Goal: Information Seeking & Learning: Learn about a topic

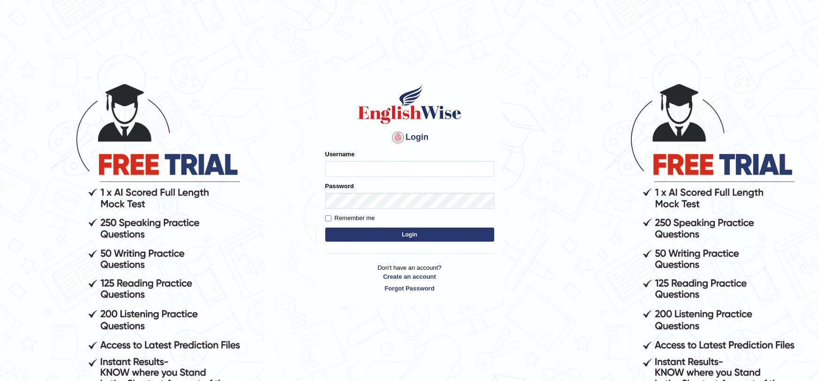
type input "TATAESTRELLA"
click at [350, 230] on button "Login" at bounding box center [409, 235] width 169 height 14
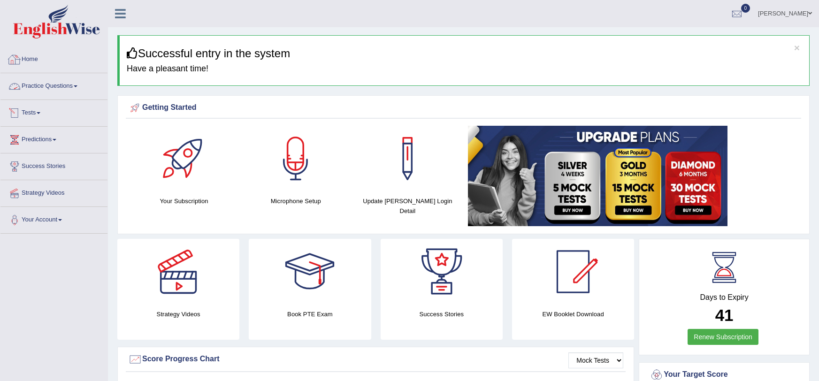
click at [38, 80] on link "Practice Questions" at bounding box center [53, 84] width 107 height 23
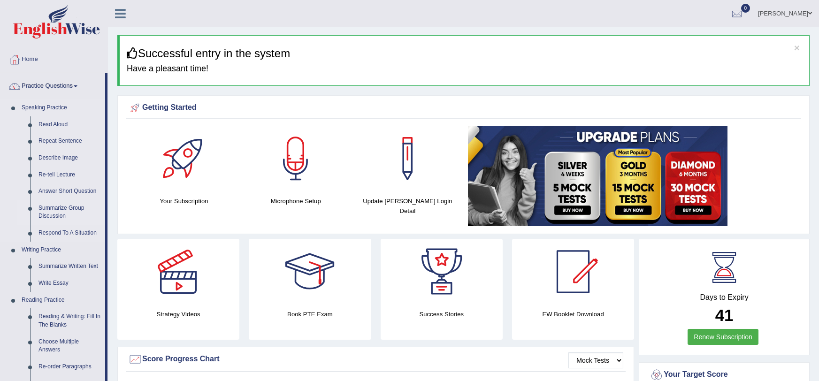
click at [26, 213] on li "Summarize Group Discussion" at bounding box center [61, 212] width 88 height 25
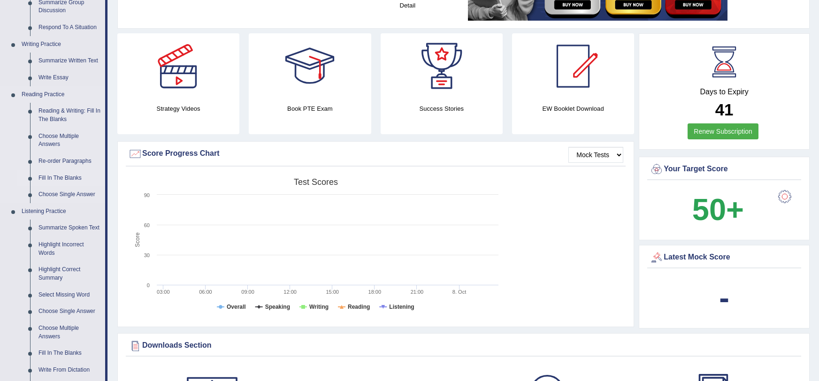
scroll to position [206, 0]
click at [57, 223] on link "Summarize Spoken Text" at bounding box center [69, 227] width 71 height 17
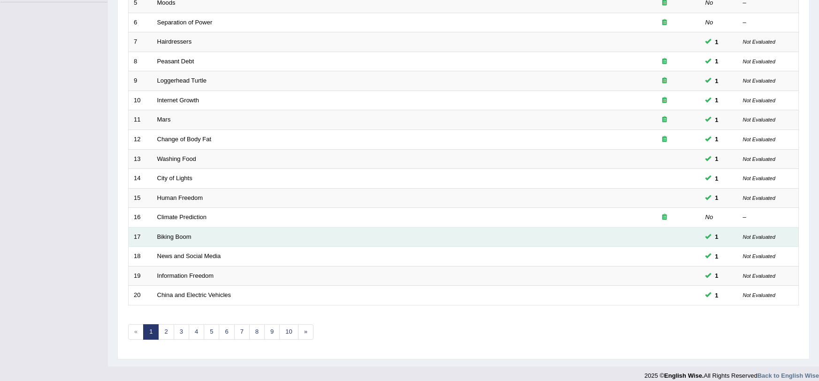
scroll to position [239, 0]
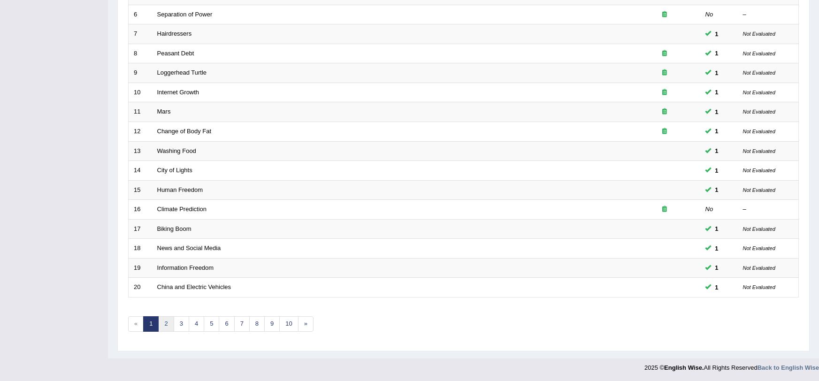
click at [167, 325] on link "2" at bounding box center [165, 323] width 15 height 15
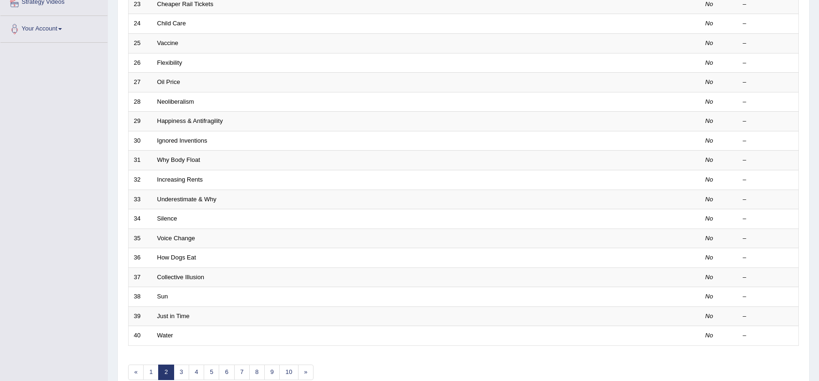
scroll to position [239, 0]
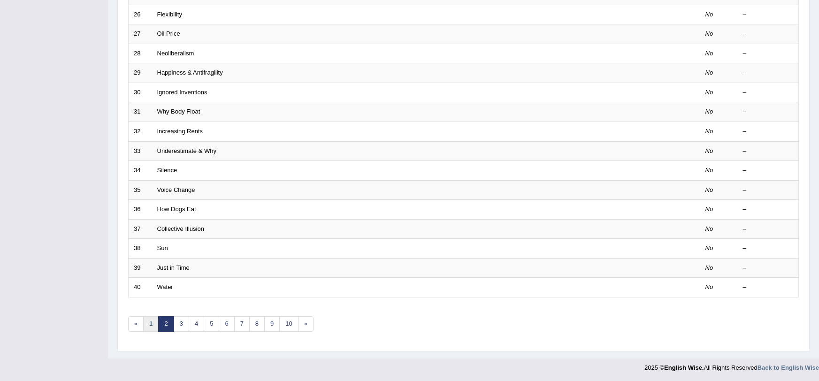
click at [150, 322] on link "1" at bounding box center [150, 323] width 15 height 15
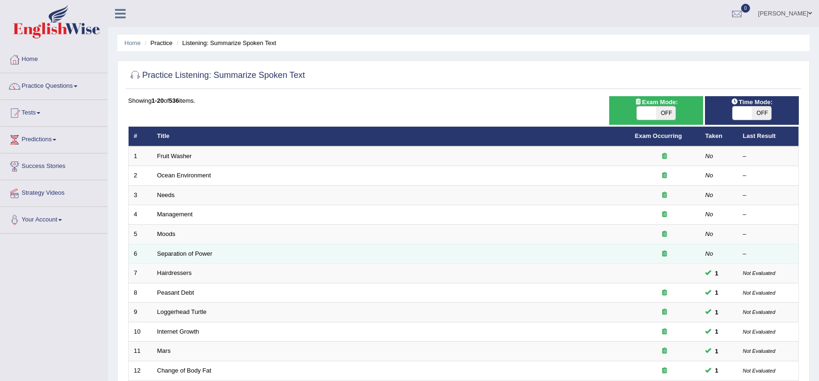
click at [360, 260] on td "Separation of Power" at bounding box center [391, 254] width 478 height 20
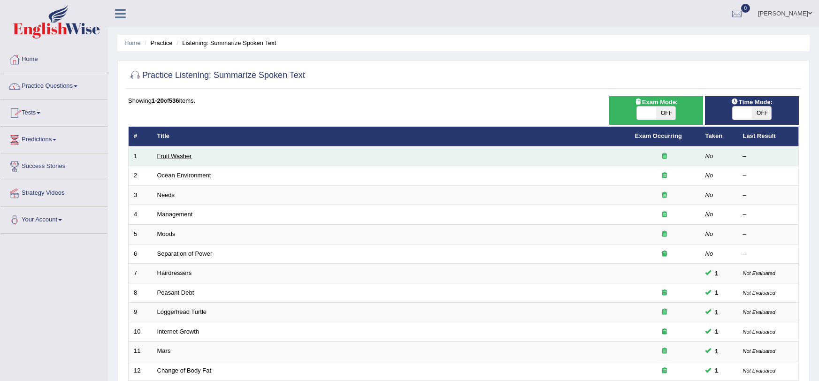
click at [167, 153] on link "Fruit Washer" at bounding box center [174, 156] width 35 height 7
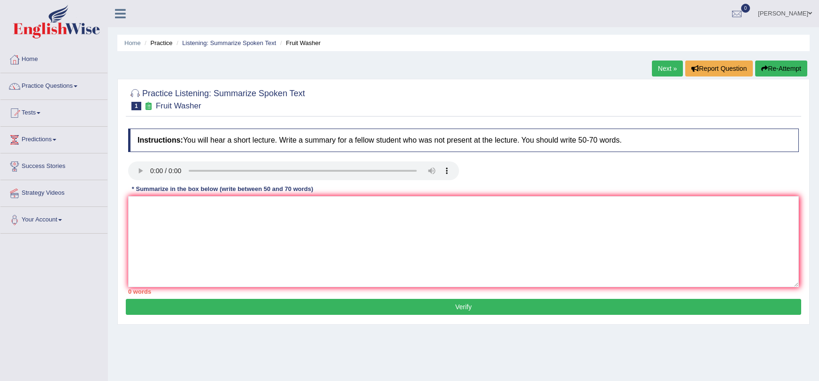
click at [66, 88] on link "Practice Questions" at bounding box center [53, 84] width 107 height 23
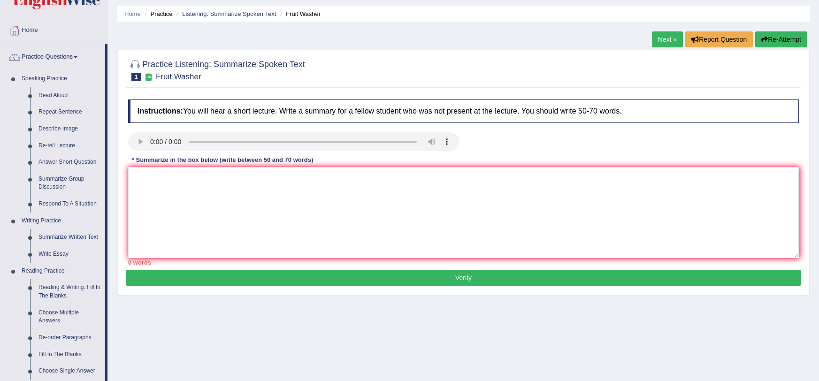
scroll to position [28, 0]
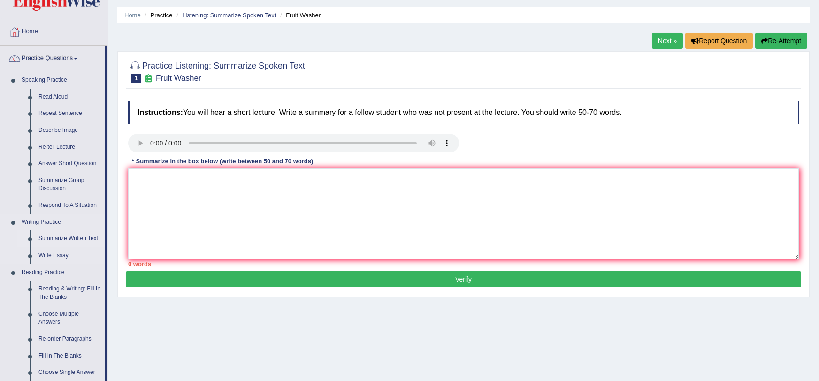
click at [61, 240] on link "Summarize Written Text" at bounding box center [69, 238] width 71 height 17
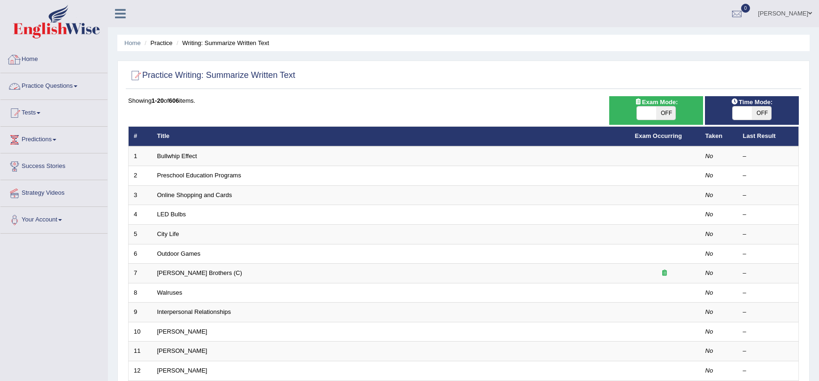
click at [17, 73] on link "Practice Questions" at bounding box center [53, 84] width 107 height 23
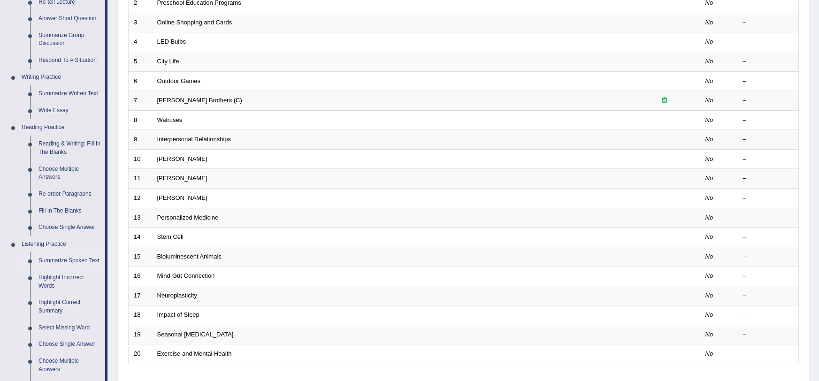
scroll to position [163, 0]
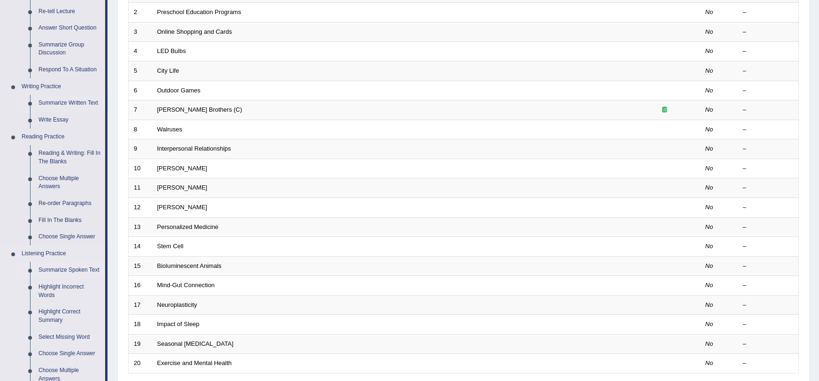
click at [73, 270] on link "Summarize Spoken Text" at bounding box center [69, 270] width 71 height 17
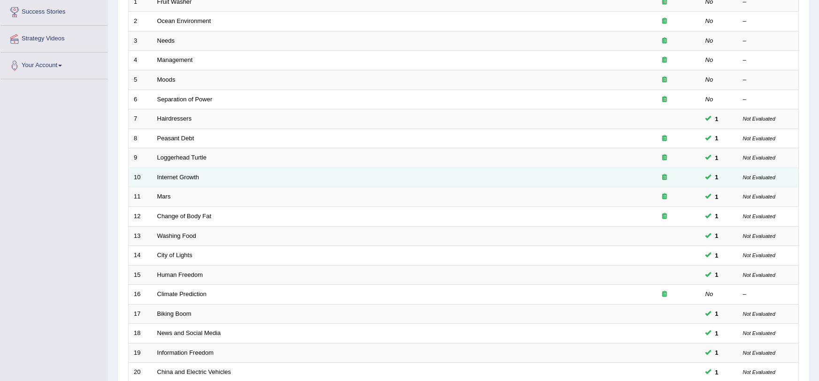
scroll to position [155, 0]
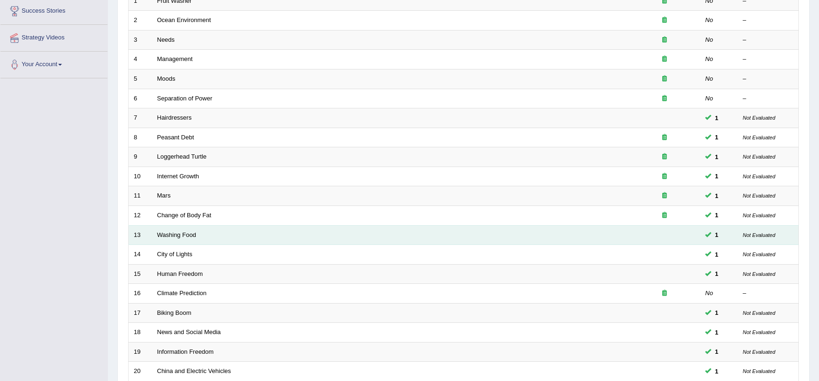
click at [704, 237] on td "1" at bounding box center [719, 235] width 38 height 20
click at [693, 238] on td at bounding box center [665, 235] width 70 height 20
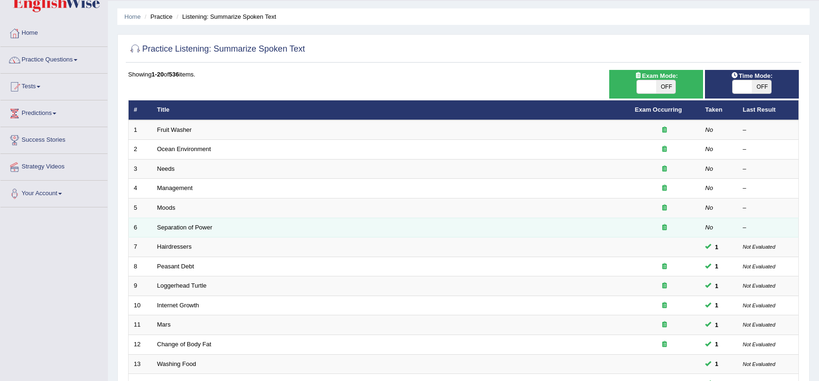
scroll to position [30, 0]
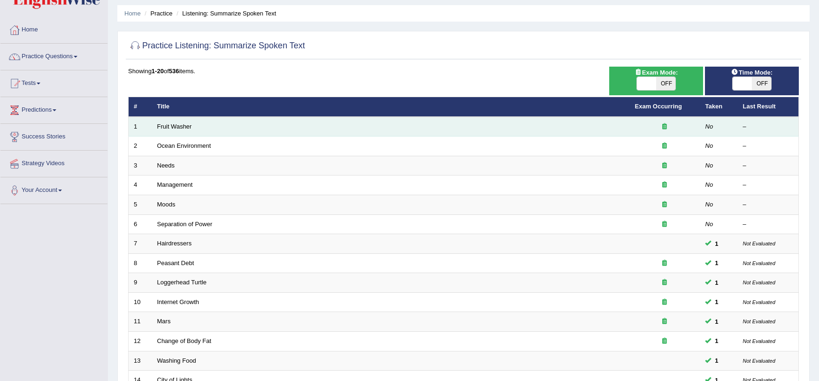
click at [665, 126] on icon at bounding box center [665, 126] width 5 height 6
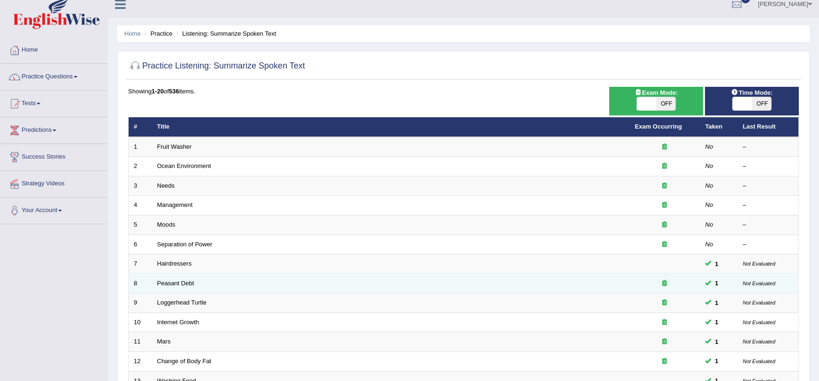
scroll to position [0, 0]
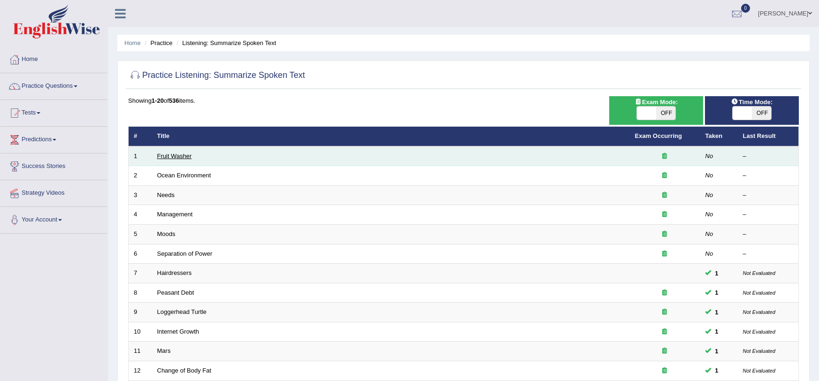
click at [174, 154] on link "Fruit Washer" at bounding box center [174, 156] width 35 height 7
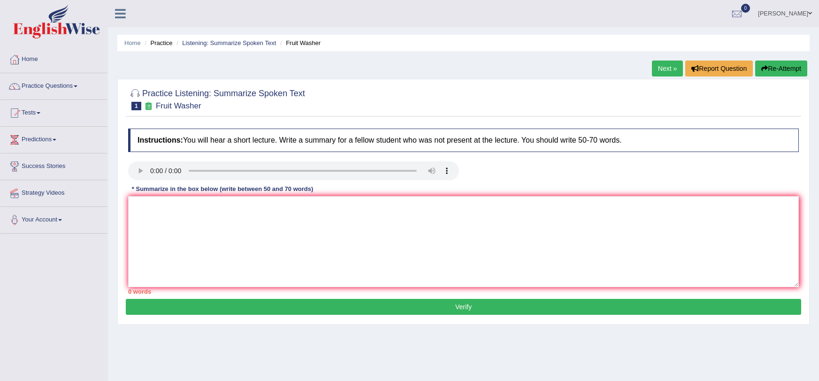
click at [159, 118] on div "Practice Listening: Summarize Spoken Text 1 Fruit Washer Instructions: You will…" at bounding box center [463, 202] width 692 height 246
drag, startPoint x: 159, startPoint y: 118, endPoint x: 102, endPoint y: 139, distance: 60.4
click at [102, 139] on div "Toggle navigation Home Practice Questions Speaking Practice Read Aloud Repeat S…" at bounding box center [409, 244] width 819 height 488
click at [165, 244] on textarea at bounding box center [463, 241] width 671 height 91
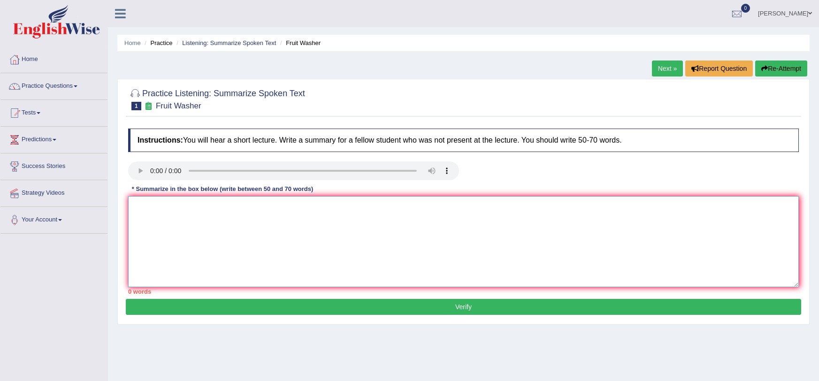
click at [221, 232] on textarea at bounding box center [463, 241] width 671 height 91
paste textarea "To prevent foodborne illnesses, wash fruits and vegetables under cold running w…"
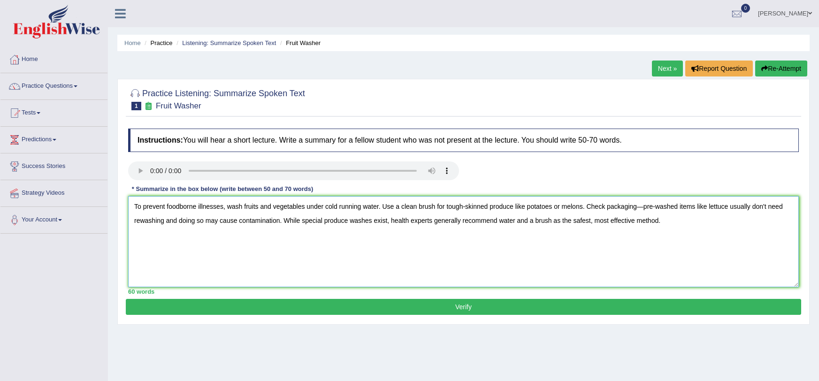
type textarea "To prevent foodborne illnesses, wash fruits and vegetables under cold running w…"
click at [400, 303] on button "Verify" at bounding box center [463, 307] width 675 height 16
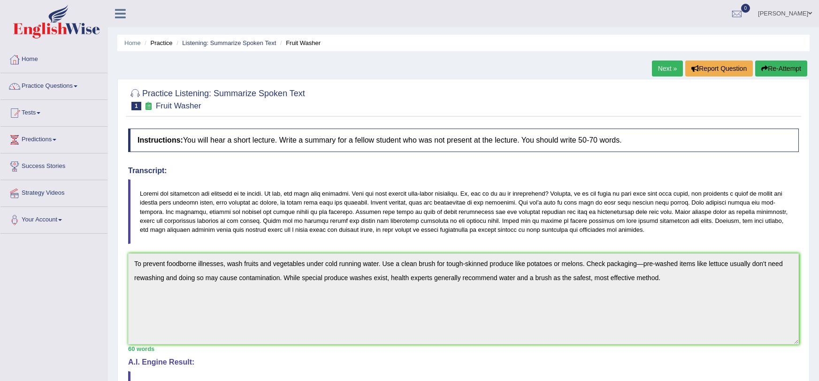
click at [661, 69] on link "Next »" at bounding box center [667, 69] width 31 height 16
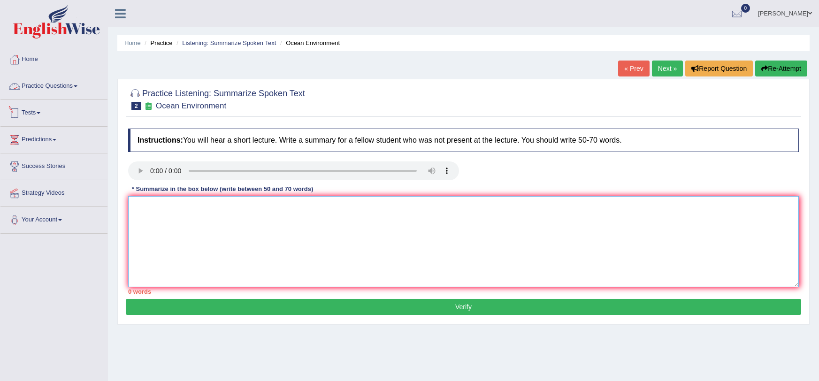
click at [171, 264] on textarea at bounding box center [463, 241] width 671 height 91
paste textarea "Addressing ocean pollution is essential for the planet’s survival. Beyond plast…"
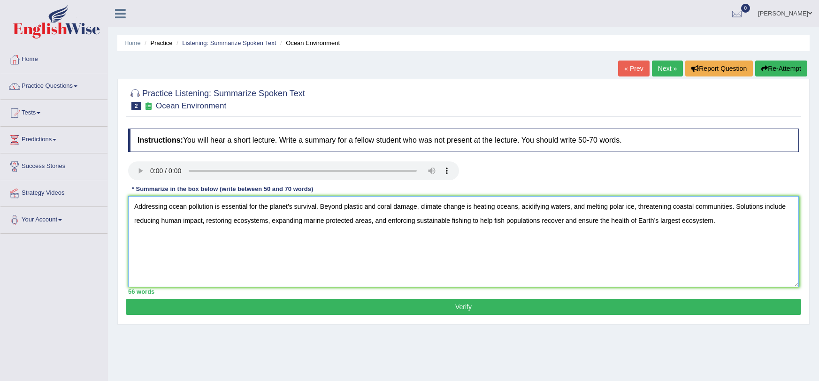
type textarea "Addressing ocean pollution is essential for the planet’s survival. Beyond plast…"
click at [293, 306] on button "Verify" at bounding box center [463, 307] width 675 height 16
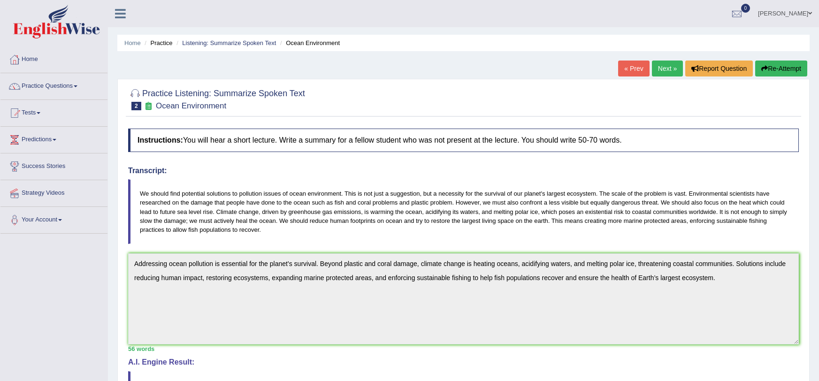
click at [661, 66] on link "Next »" at bounding box center [667, 69] width 31 height 16
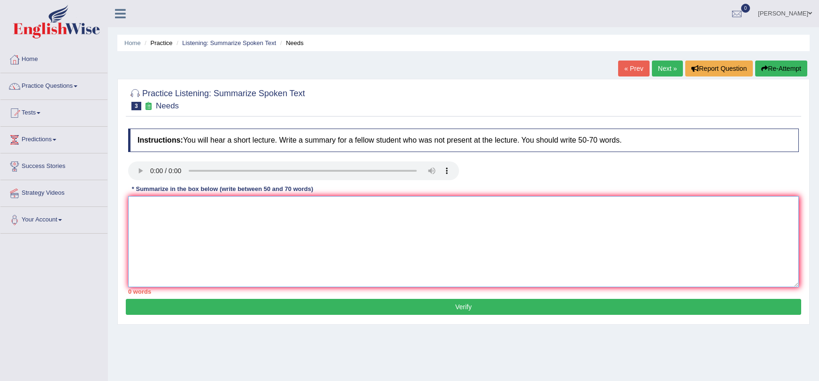
click at [158, 257] on textarea at bounding box center [463, 241] width 671 height 91
paste textarea "The word "need" has varied meanings in English, depending on context. It can ex…"
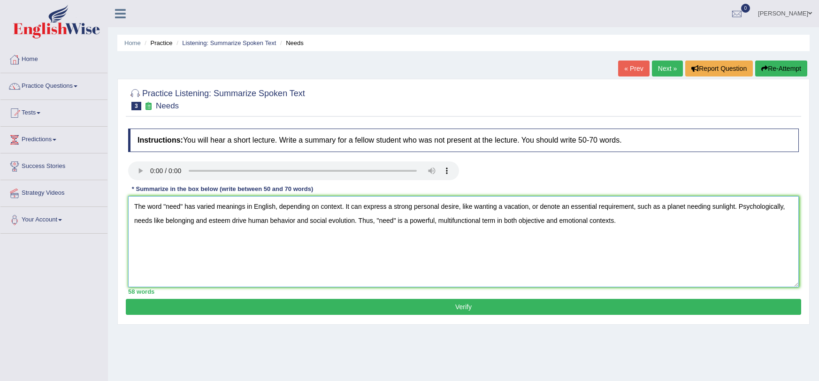
type textarea "The word "need" has varied meanings in English, depending on context. It can ex…"
click at [171, 313] on button "Verify" at bounding box center [463, 307] width 675 height 16
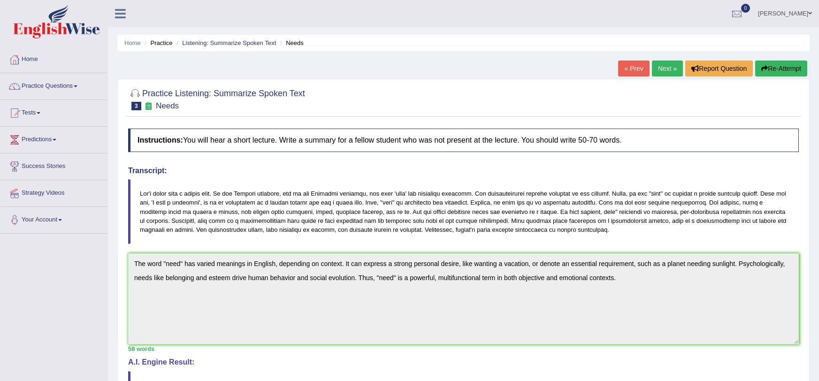
click at [668, 70] on link "Next »" at bounding box center [667, 69] width 31 height 16
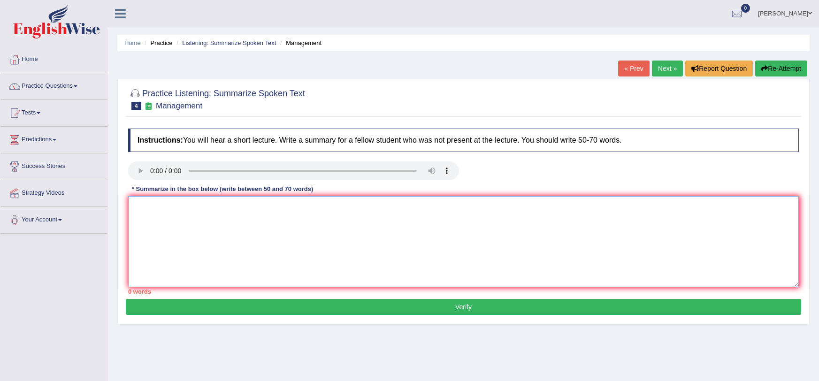
click at [236, 229] on textarea at bounding box center [463, 241] width 671 height 91
paste textarea "Managers should prioritize continuous learning by reading widely and pursuing f…"
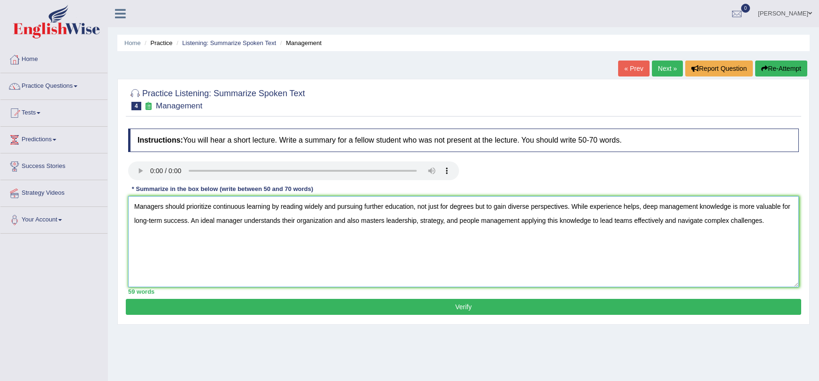
type textarea "Managers should prioritize continuous learning by reading widely and pursuing f…"
click at [277, 305] on button "Verify" at bounding box center [463, 307] width 675 height 16
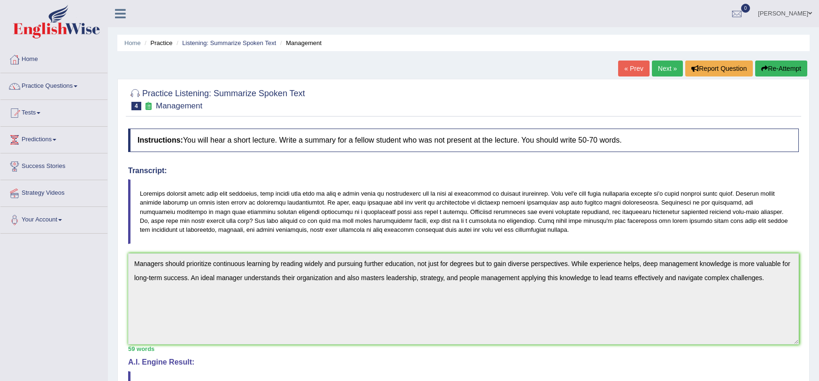
click at [665, 62] on link "Next »" at bounding box center [667, 69] width 31 height 16
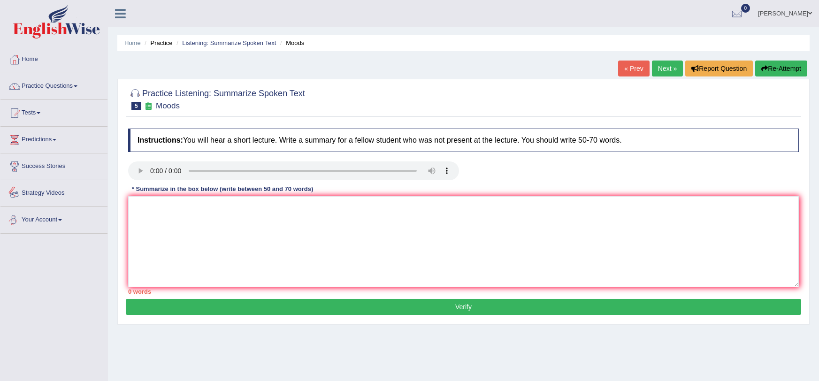
click at [53, 292] on div "Toggle navigation Home Practice Questions Speaking Practice Read Aloud Repeat S…" at bounding box center [409, 244] width 819 height 488
click at [153, 226] on textarea at bounding box center [463, 241] width 671 height 91
paste textarea "Emotional stability varies by person some feel intense highs and lows, while ot…"
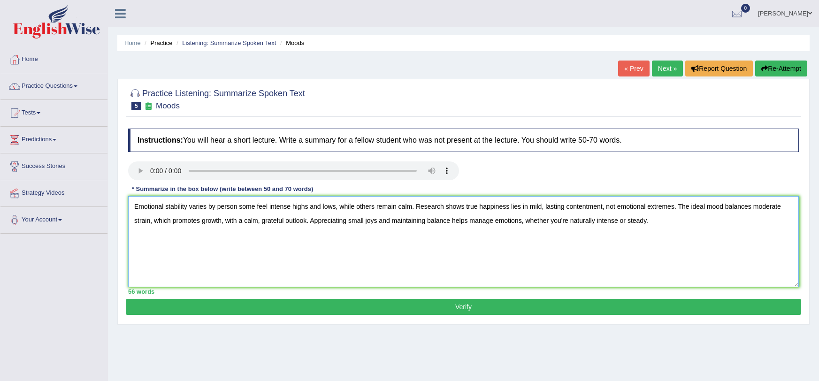
type textarea "Emotional stability varies by person some feel intense highs and lows, while ot…"
click at [448, 345] on div "Home Practice Listening: Summarize Spoken Text Moods « Prev Next » Report Quest…" at bounding box center [463, 234] width 711 height 469
click at [438, 305] on button "Verify" at bounding box center [463, 307] width 675 height 16
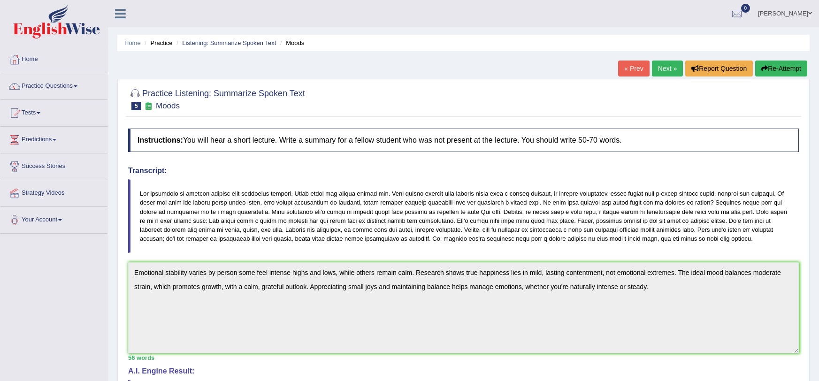
click at [666, 72] on link "Next »" at bounding box center [667, 69] width 31 height 16
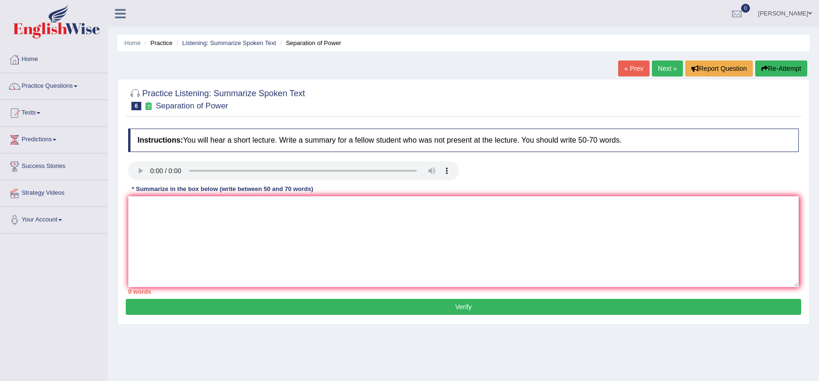
click at [666, 68] on link "Next »" at bounding box center [667, 69] width 31 height 16
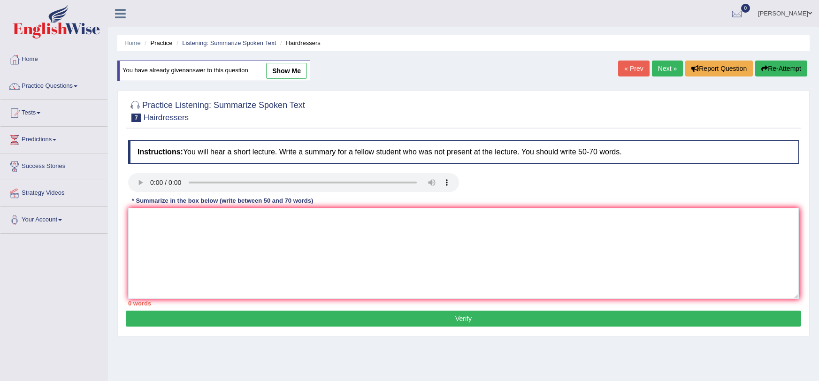
click at [638, 72] on link "« Prev" at bounding box center [633, 69] width 31 height 16
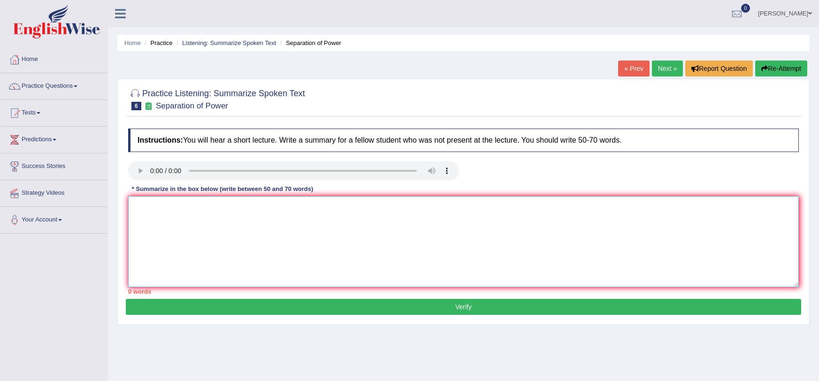
click at [332, 250] on textarea at bounding box center [463, 241] width 671 height 91
paste textarea "The separation of powers divides government into legislative, executive, and ju…"
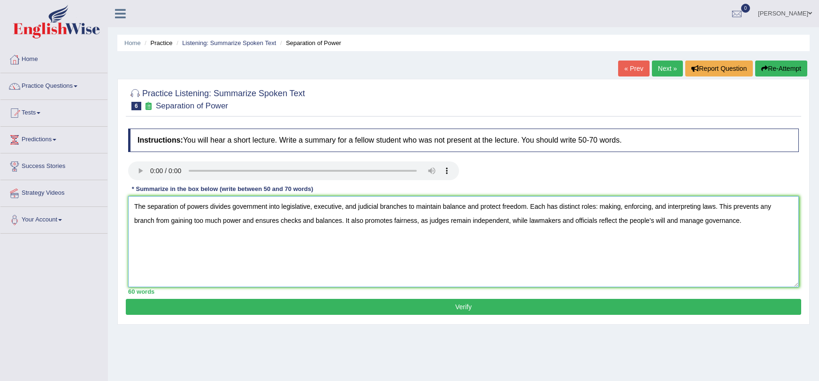
type textarea "The separation of powers divides government into legislative, executive, and ju…"
click at [368, 313] on button "Verify" at bounding box center [463, 307] width 675 height 16
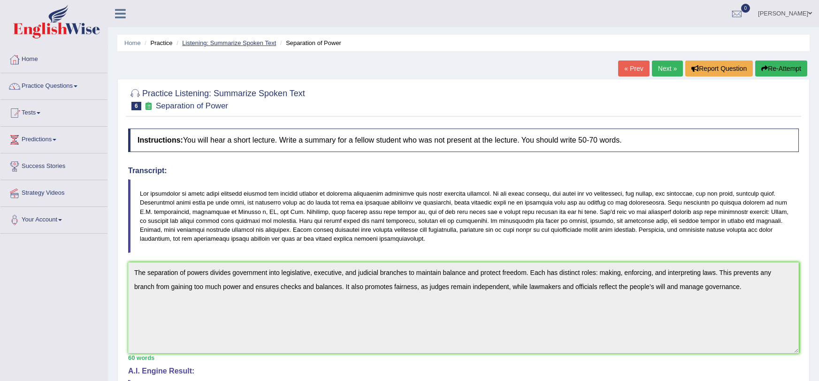
click at [235, 41] on link "Listening: Summarize Spoken Text" at bounding box center [229, 42] width 94 height 7
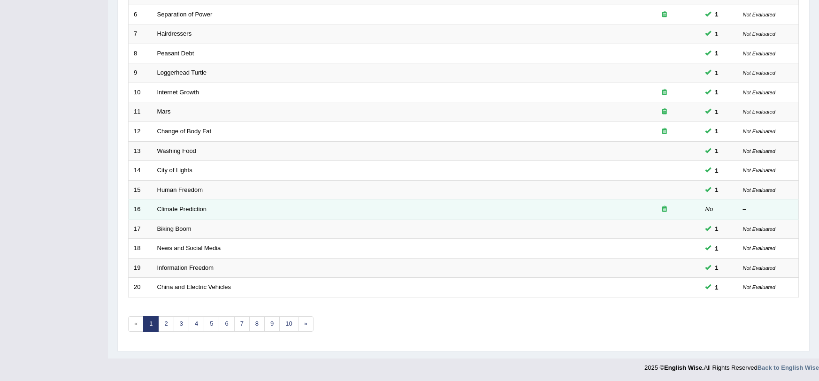
scroll to position [237, 0]
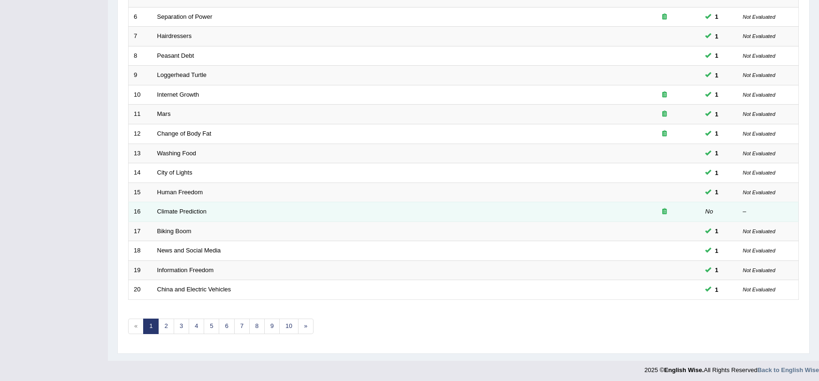
click at [685, 205] on td at bounding box center [665, 212] width 70 height 20
click at [723, 204] on td "No" at bounding box center [719, 212] width 38 height 20
click at [167, 208] on link "Climate Prediction" at bounding box center [182, 211] width 50 height 7
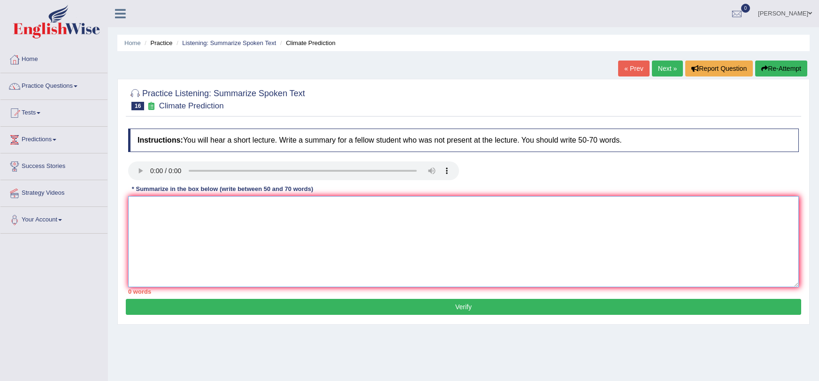
click at [188, 201] on textarea at bounding box center [463, 241] width 671 height 91
paste textarea "As industrial and developing nations burn fossil fuels, greenhouse gas levels r…"
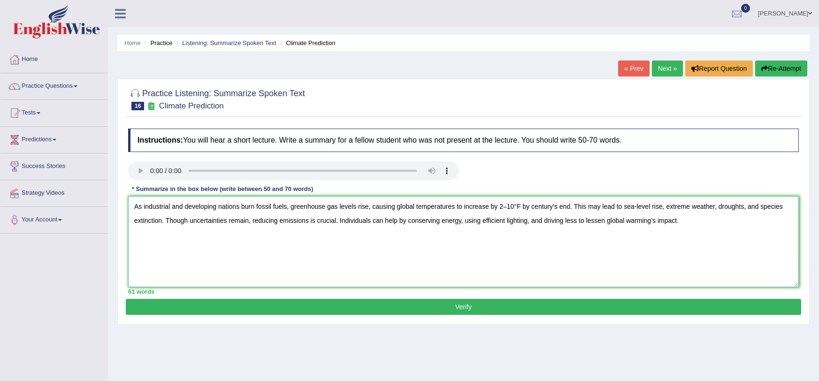
type textarea "As industrial and developing nations burn fossil fuels, greenhouse gas levels r…"
click at [254, 312] on button "Verify" at bounding box center [463, 307] width 675 height 16
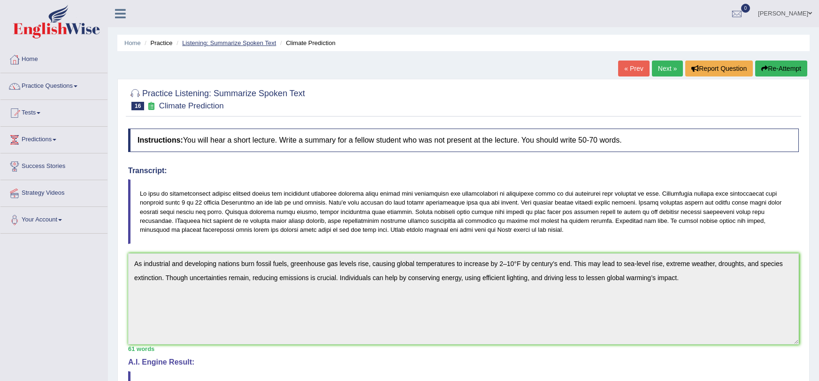
click at [232, 39] on link "Listening: Summarize Spoken Text" at bounding box center [229, 42] width 94 height 7
